Goal: Information Seeking & Learning: Learn about a topic

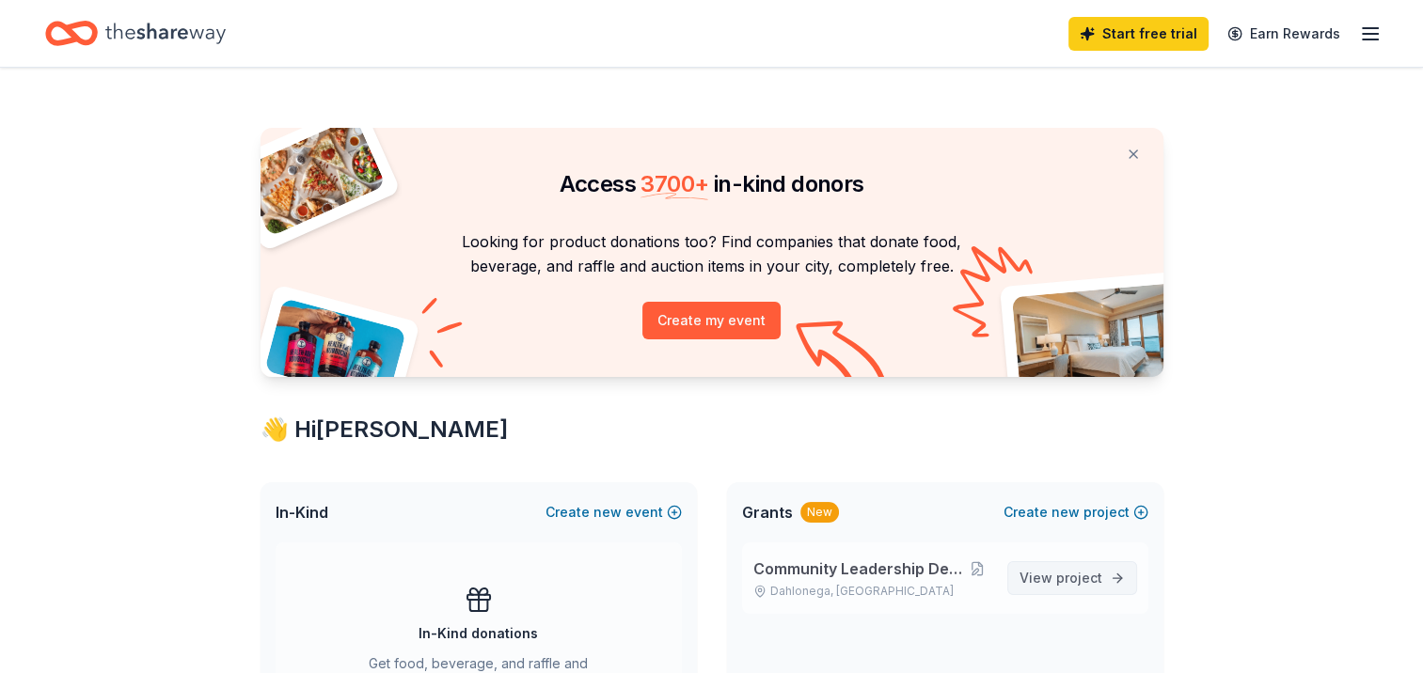
click at [1076, 580] on span "project" at bounding box center [1079, 578] width 46 height 16
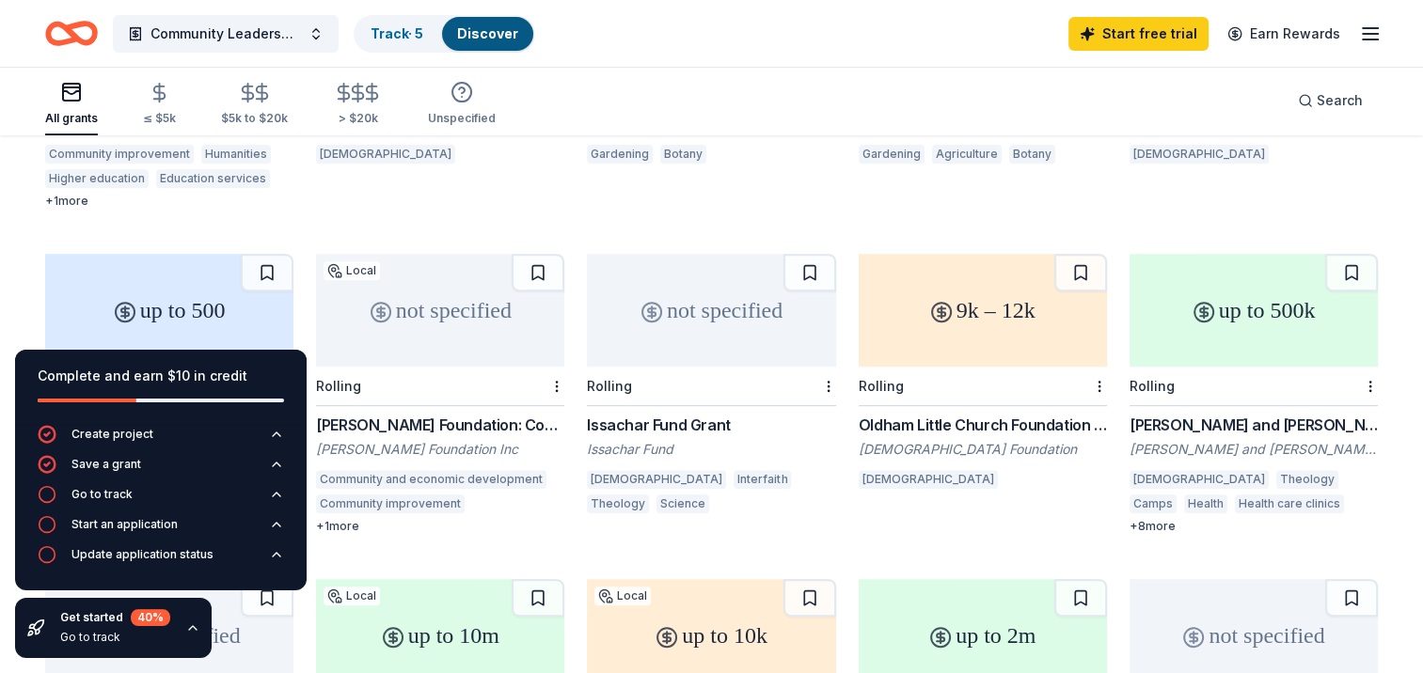
scroll to position [742, 0]
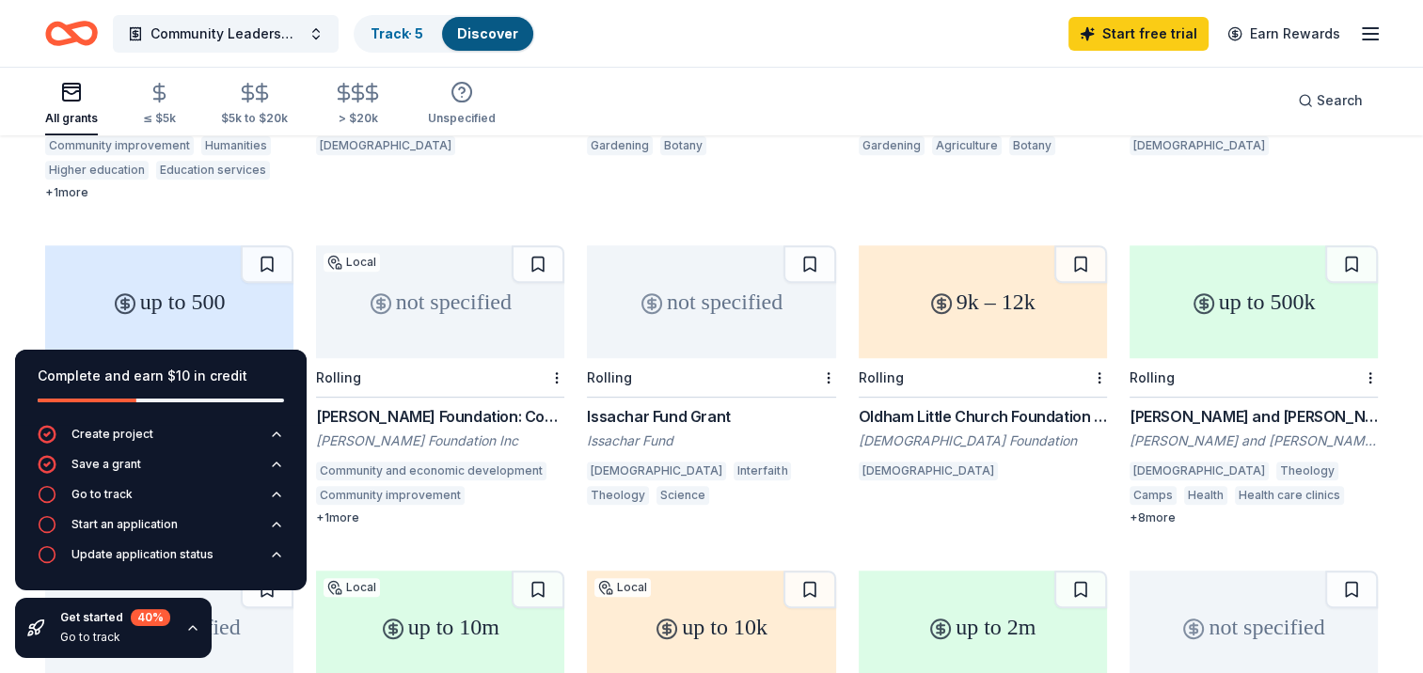
click at [1015, 405] on div "Oldham Little Church Foundation Grant" at bounding box center [982, 416] width 248 height 23
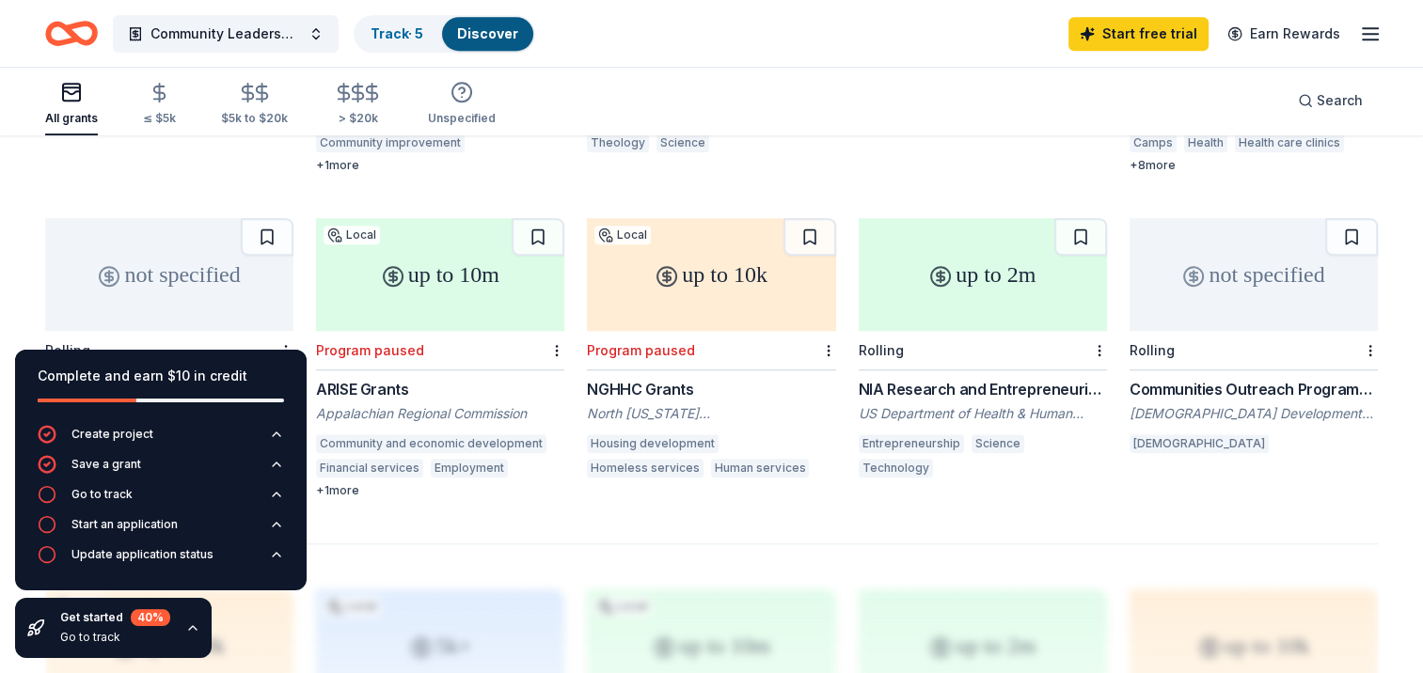
scroll to position [1106, 0]
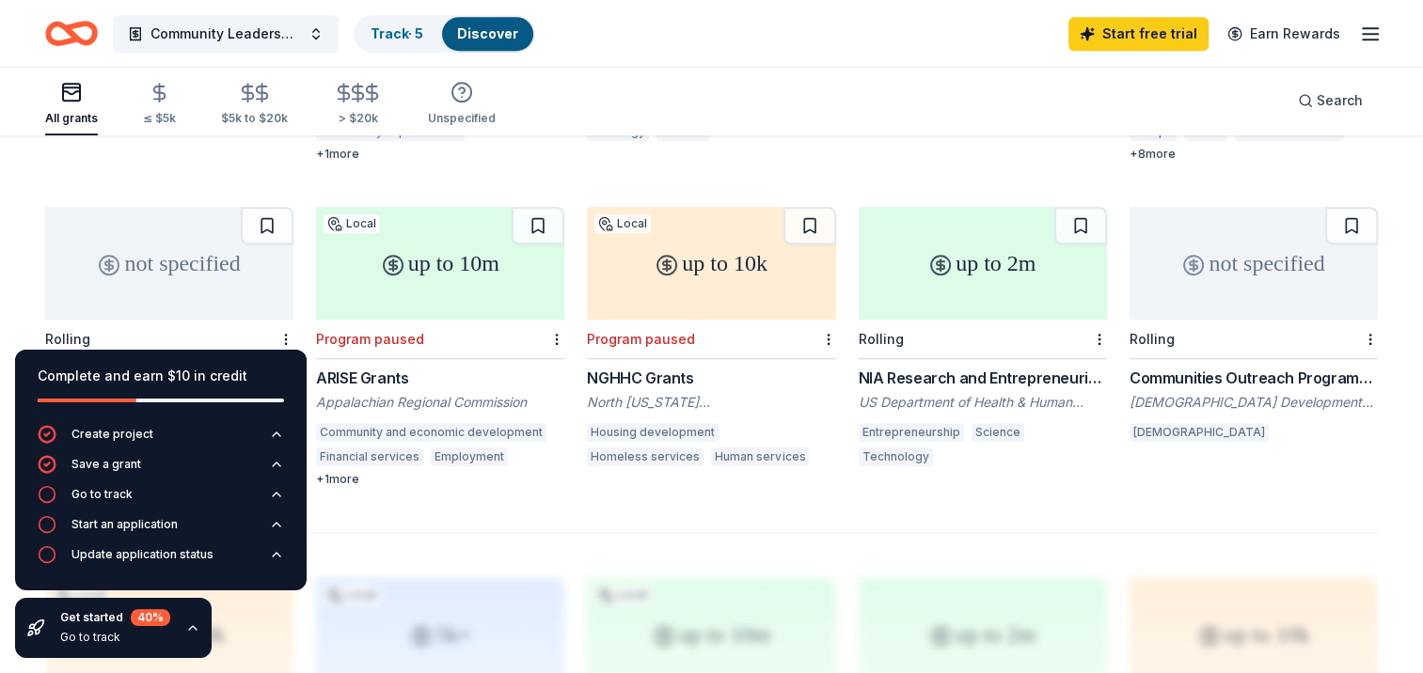
click at [962, 264] on div "up to 2m" at bounding box center [982, 263] width 248 height 113
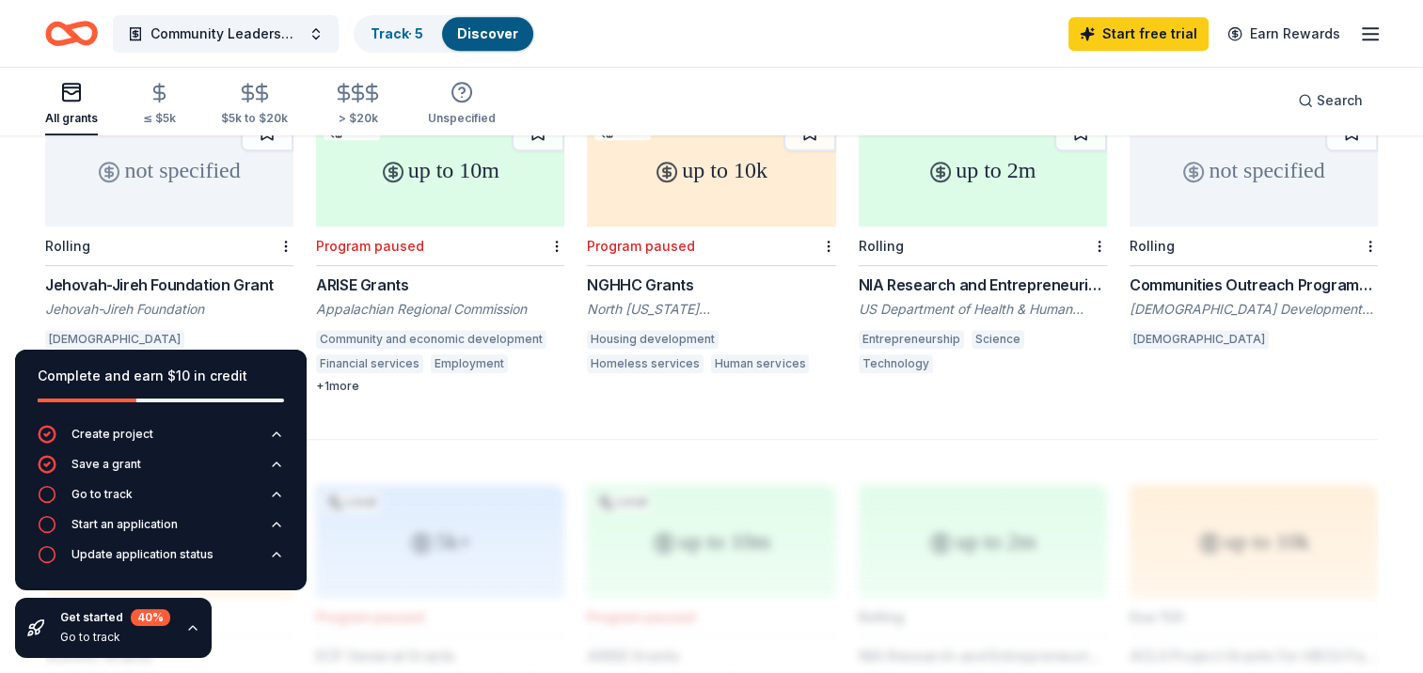
scroll to position [1203, 0]
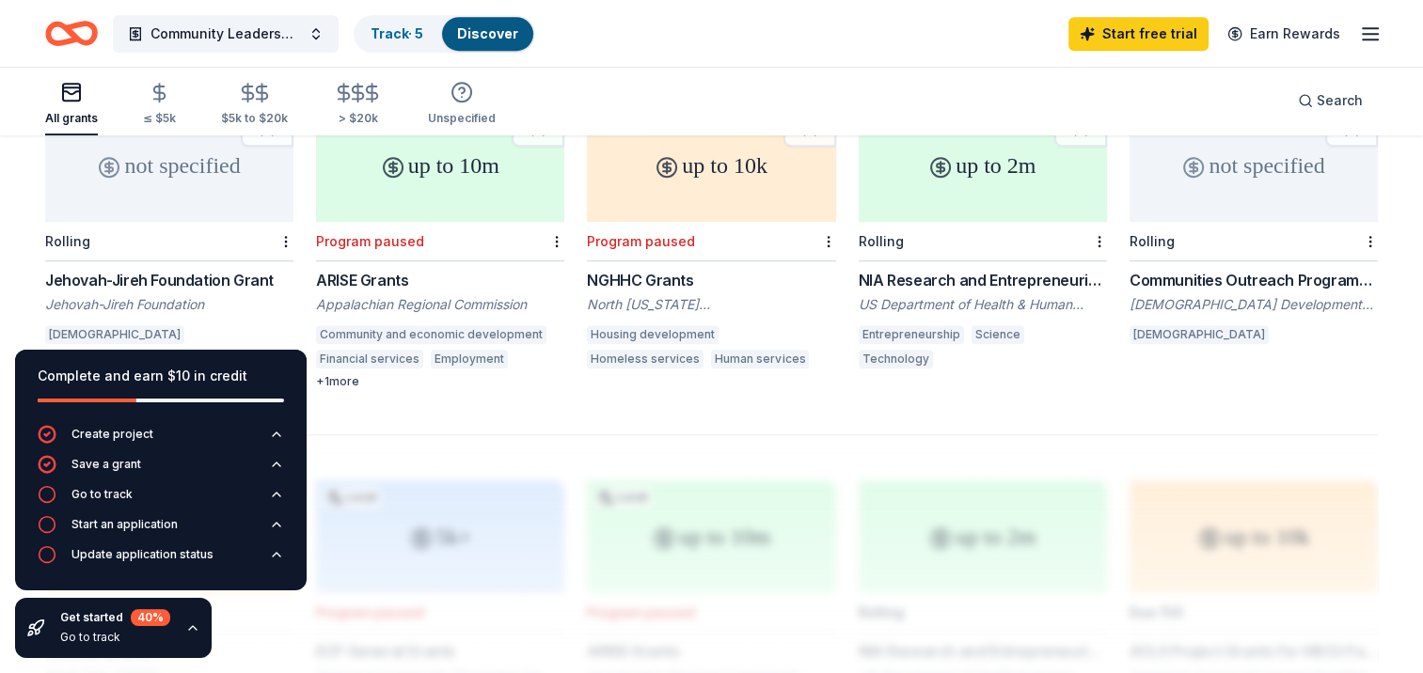
click at [212, 269] on div "Jehovah-Jireh Foundation Grant" at bounding box center [169, 280] width 248 height 23
click at [189, 629] on icon "button" at bounding box center [192, 628] width 15 height 15
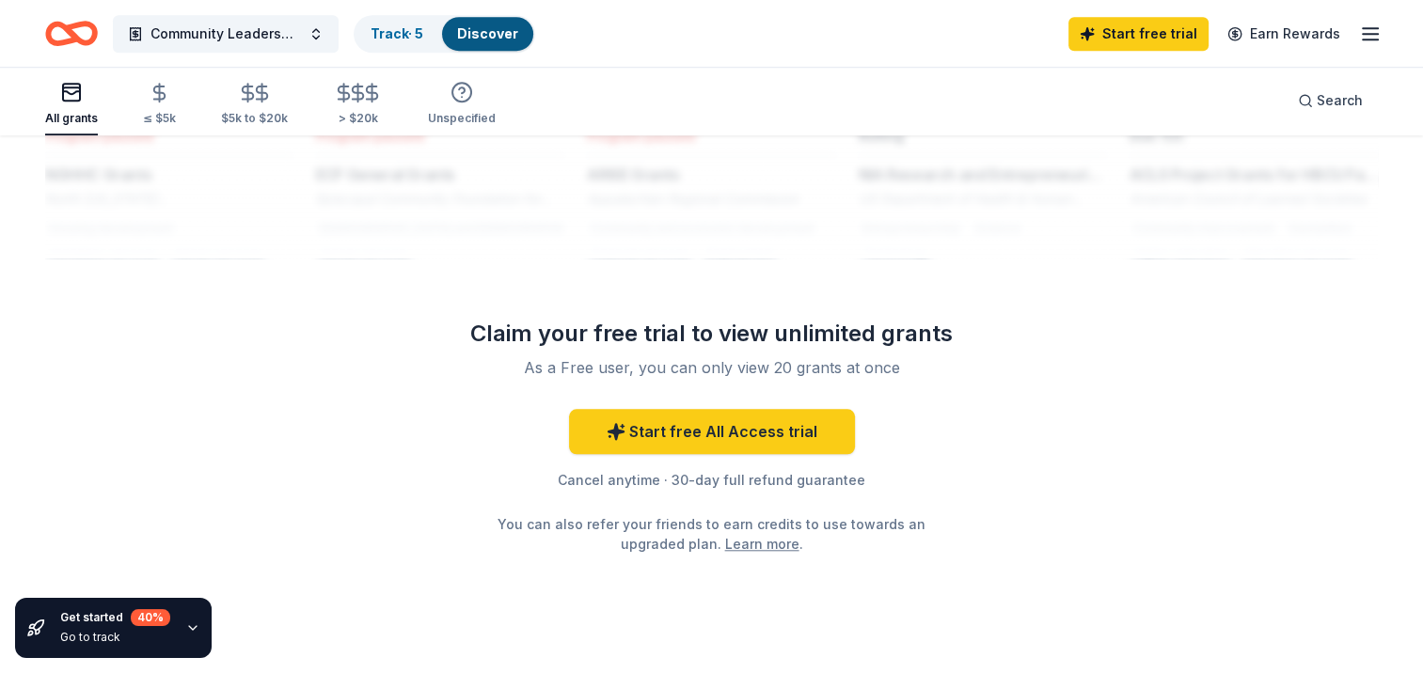
scroll to position [1683, 0]
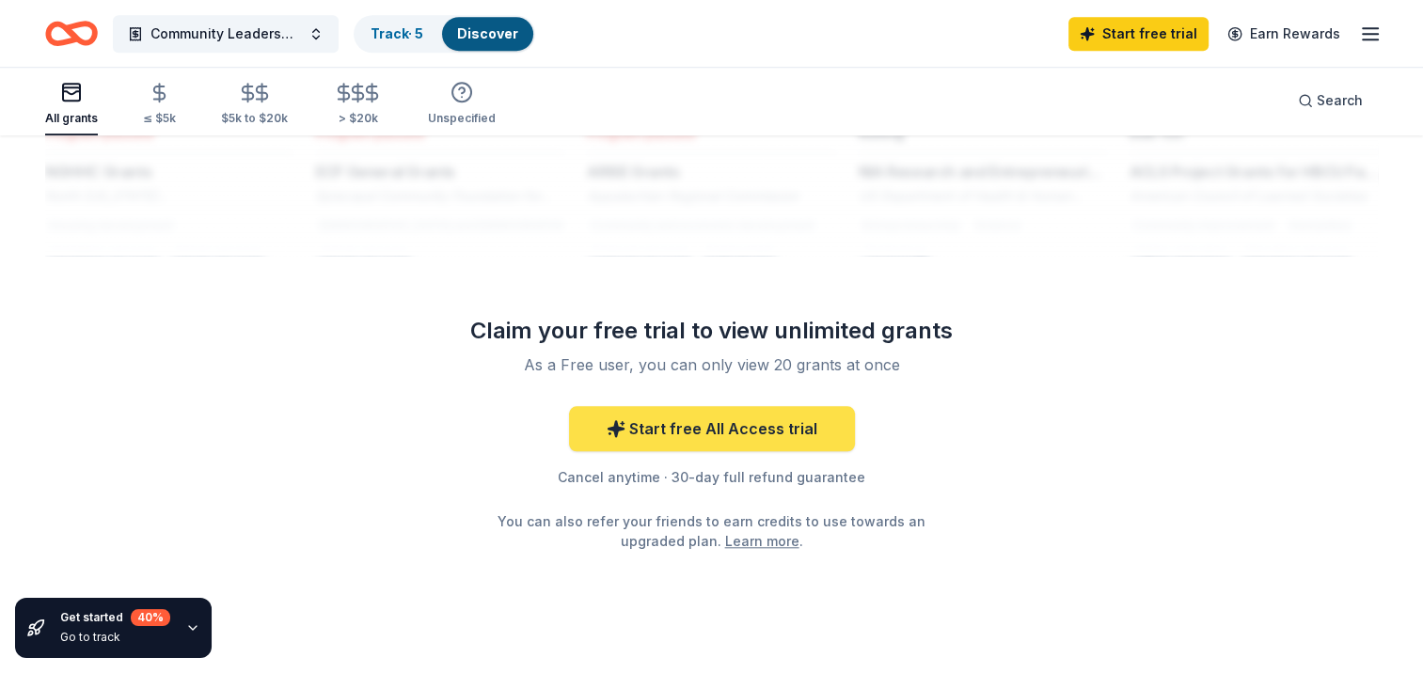
click at [728, 415] on link "Start free All Access trial" at bounding box center [712, 428] width 286 height 45
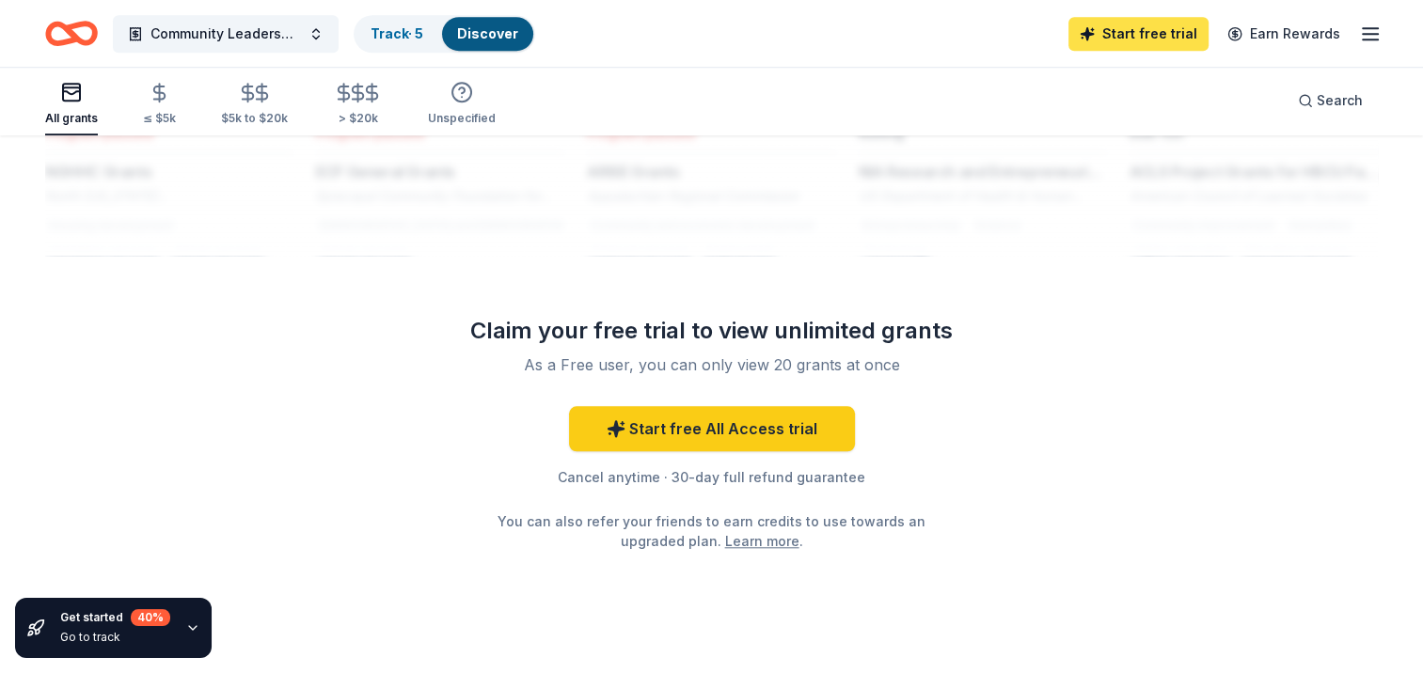
click at [1156, 30] on link "Start free trial" at bounding box center [1138, 34] width 140 height 34
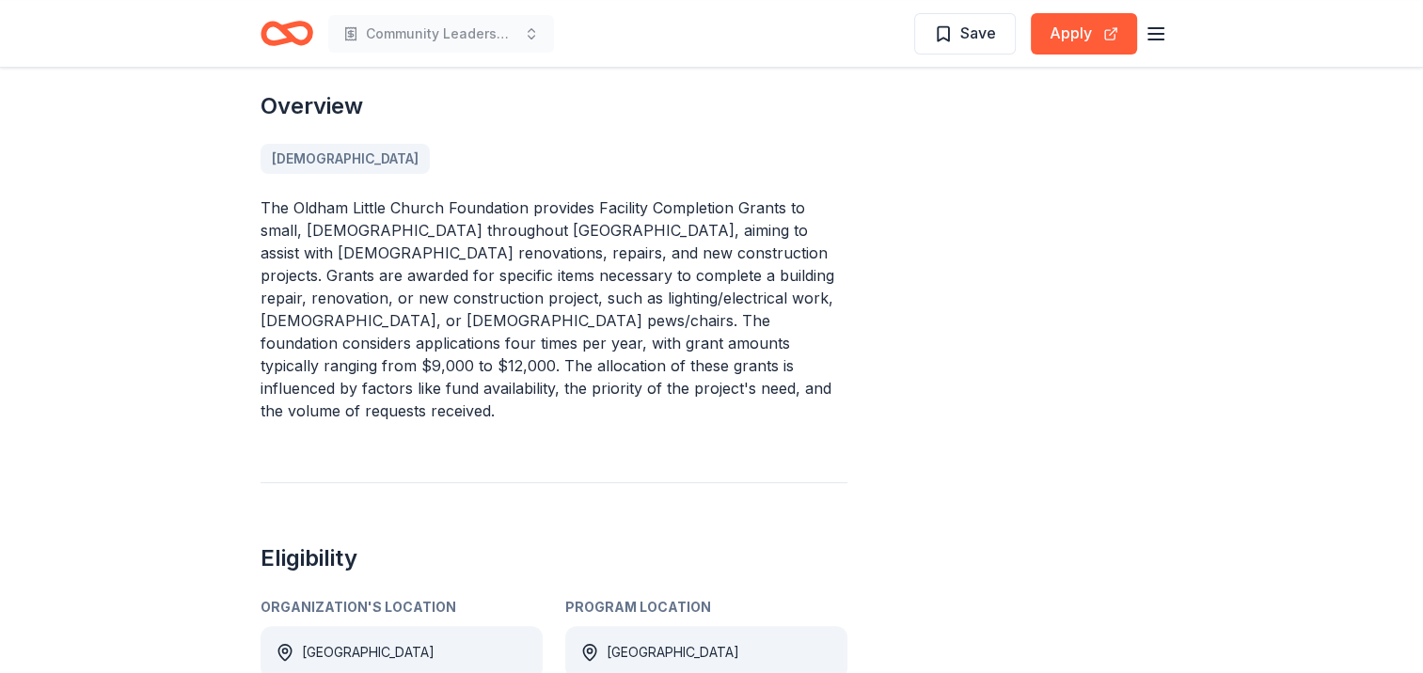
scroll to position [529, 0]
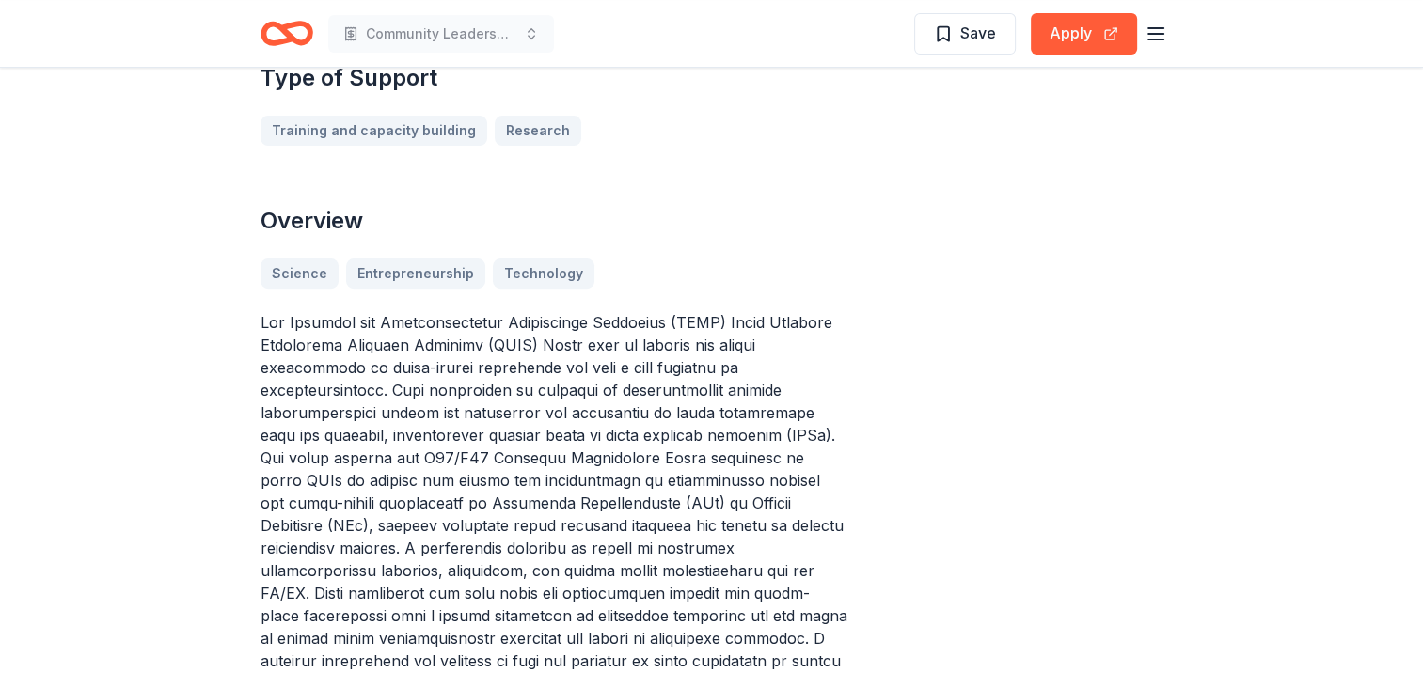
scroll to position [616, 0]
